Goal: Task Accomplishment & Management: Use online tool/utility

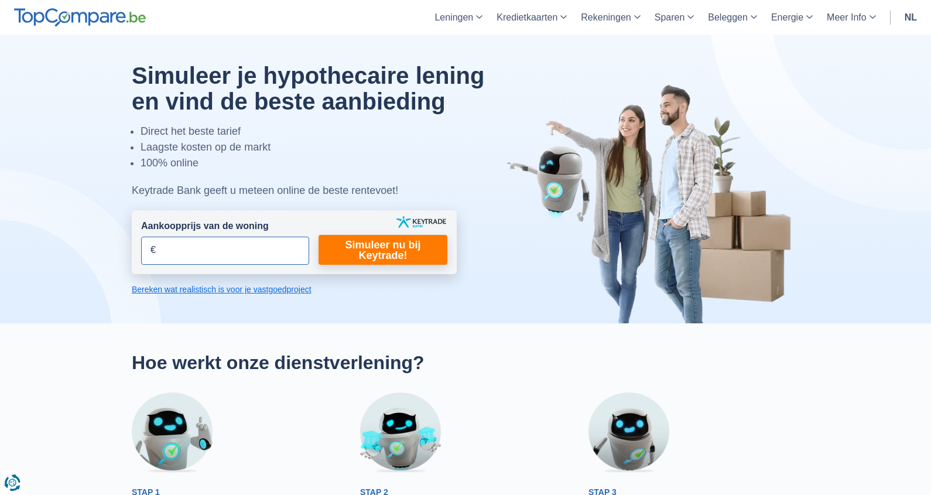
click at [207, 248] on input "Aankoopprijs van de woning" at bounding box center [225, 250] width 168 height 28
type input "430.000"
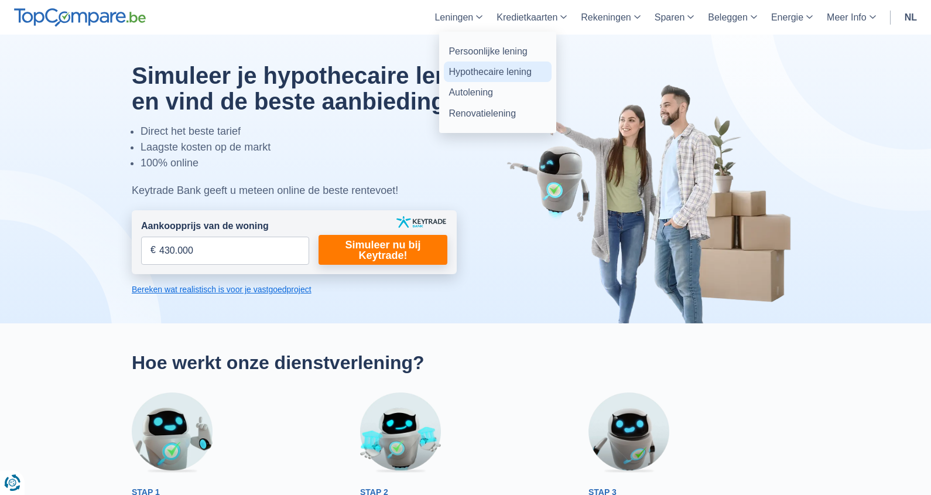
click at [490, 69] on link "Hypothecaire lening" at bounding box center [498, 71] width 108 height 20
